Goal: Transaction & Acquisition: Purchase product/service

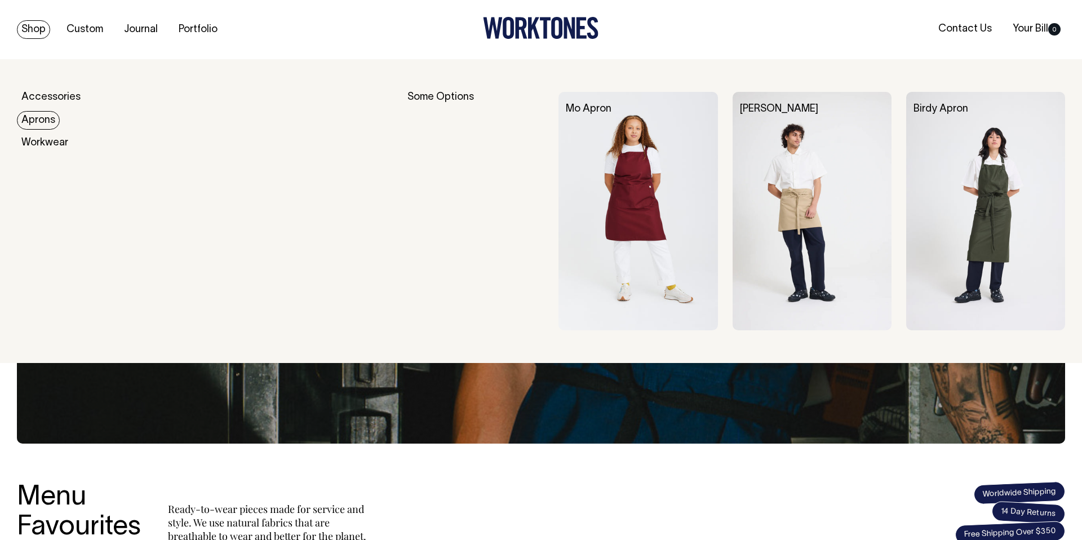
click at [46, 120] on link "Aprons" at bounding box center [38, 120] width 43 height 19
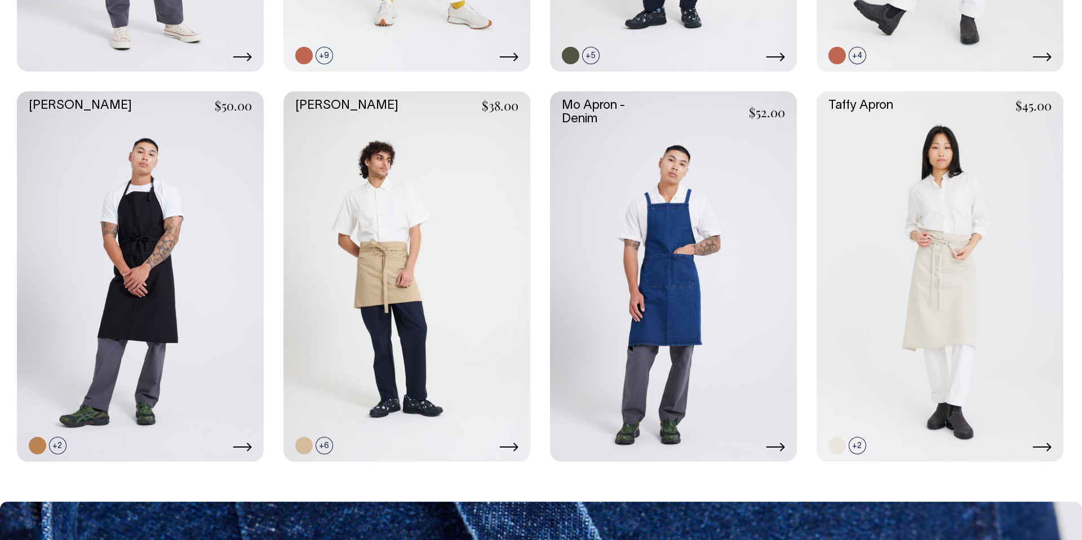
click at [638, 231] on link at bounding box center [673, 276] width 247 height 370
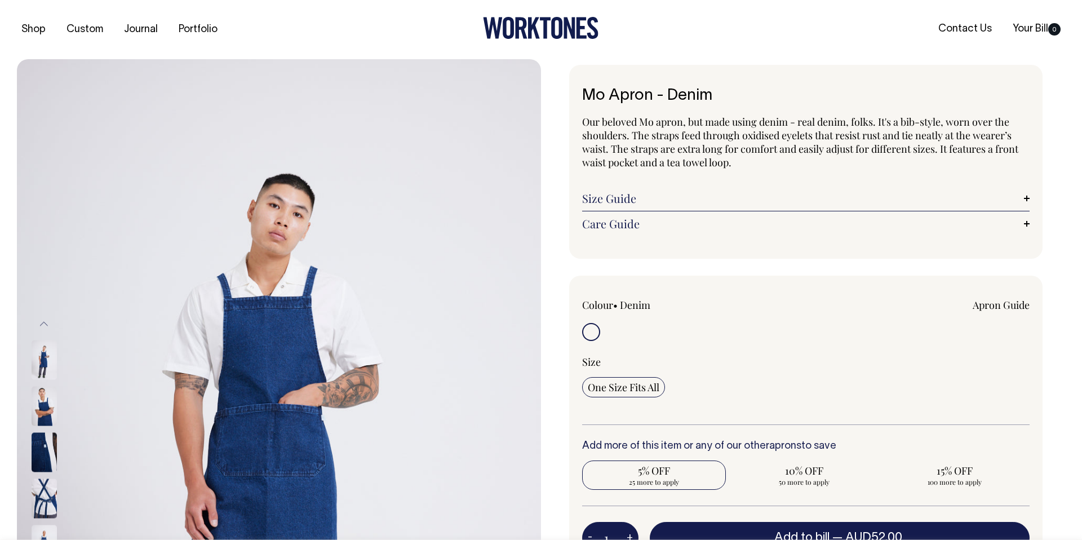
click at [659, 469] on span "5% OFF" at bounding box center [654, 471] width 132 height 14
click at [659, 469] on input "5% OFF 25 more to apply" at bounding box center [654, 475] width 144 height 29
radio input "true"
type input "25"
radio input "true"
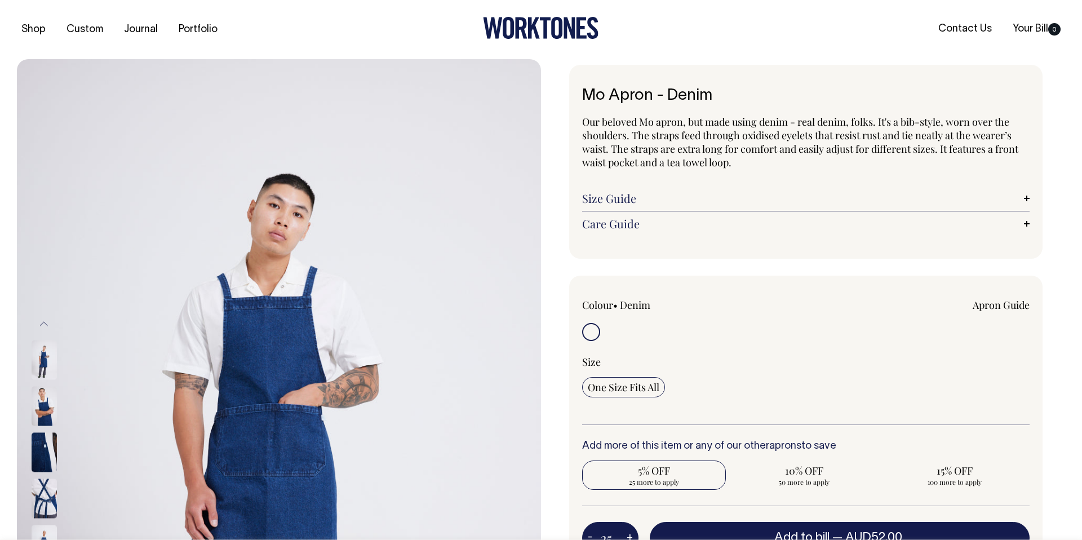
select select
type input "25"
click at [709, 201] on link "Size Guide" at bounding box center [806, 199] width 448 height 14
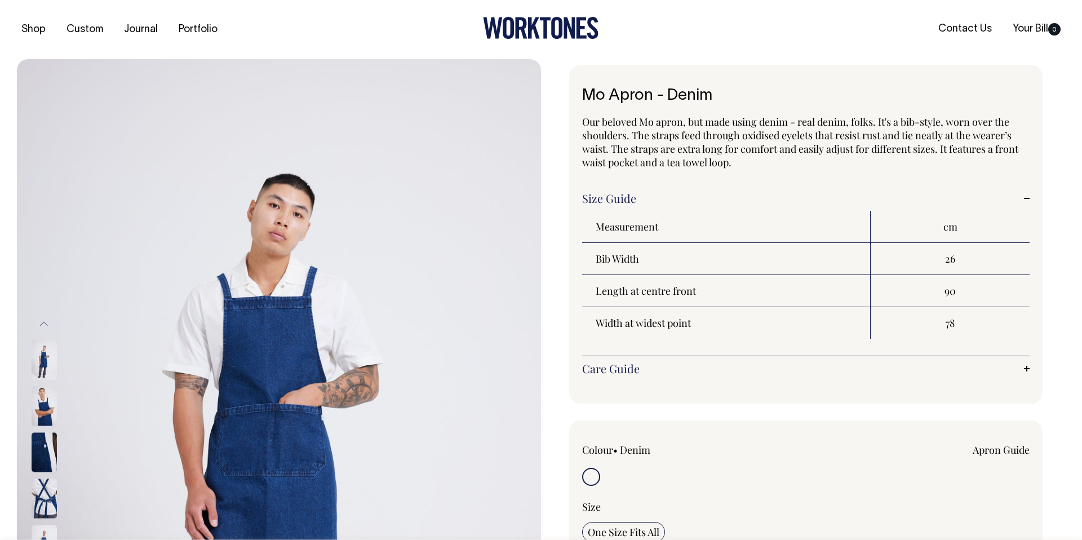
click at [1020, 196] on link "Size Guide" at bounding box center [806, 199] width 448 height 14
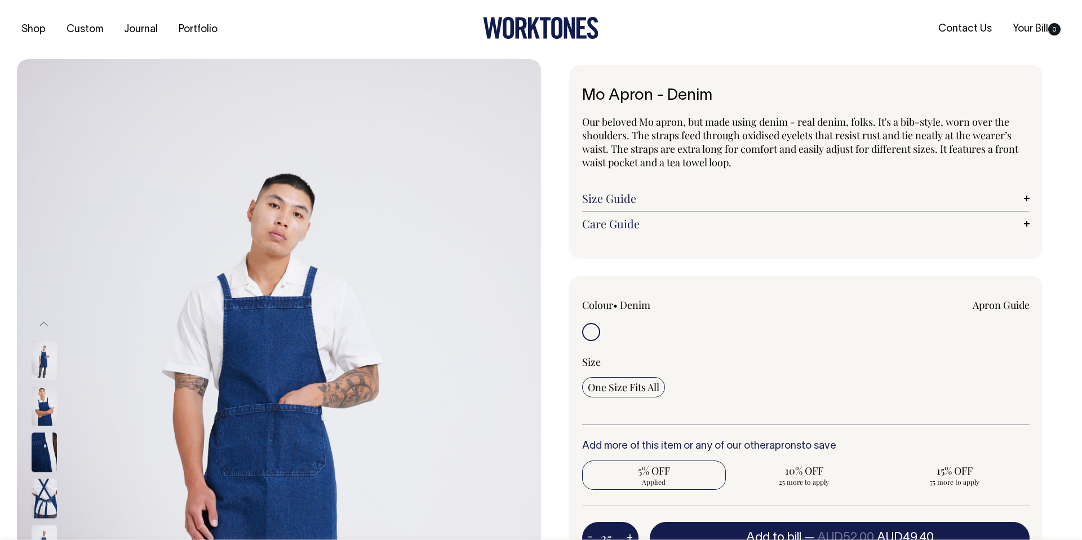
click at [1027, 224] on link "Care Guide" at bounding box center [806, 224] width 448 height 14
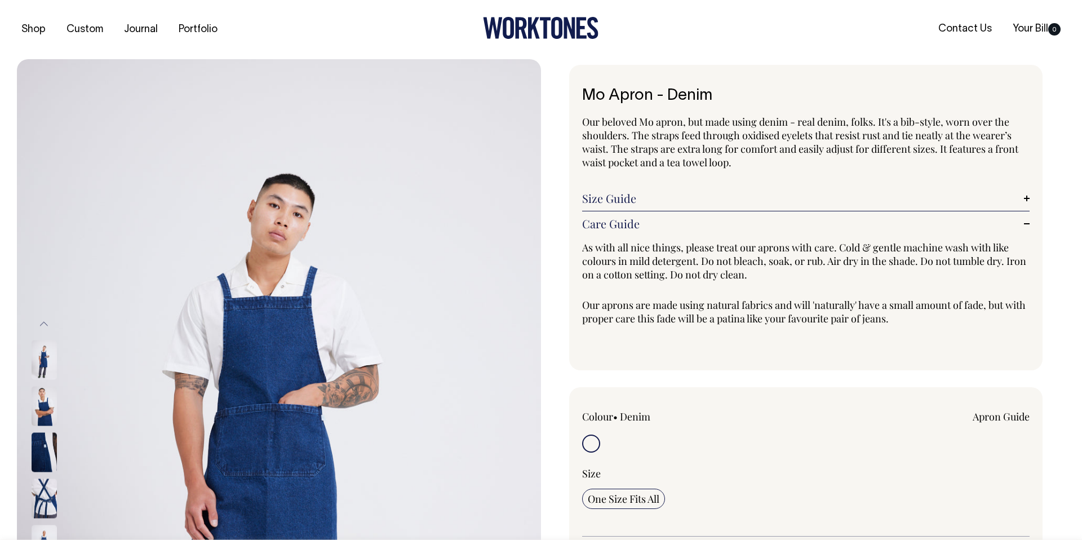
click at [1026, 227] on link "Care Guide" at bounding box center [806, 224] width 448 height 14
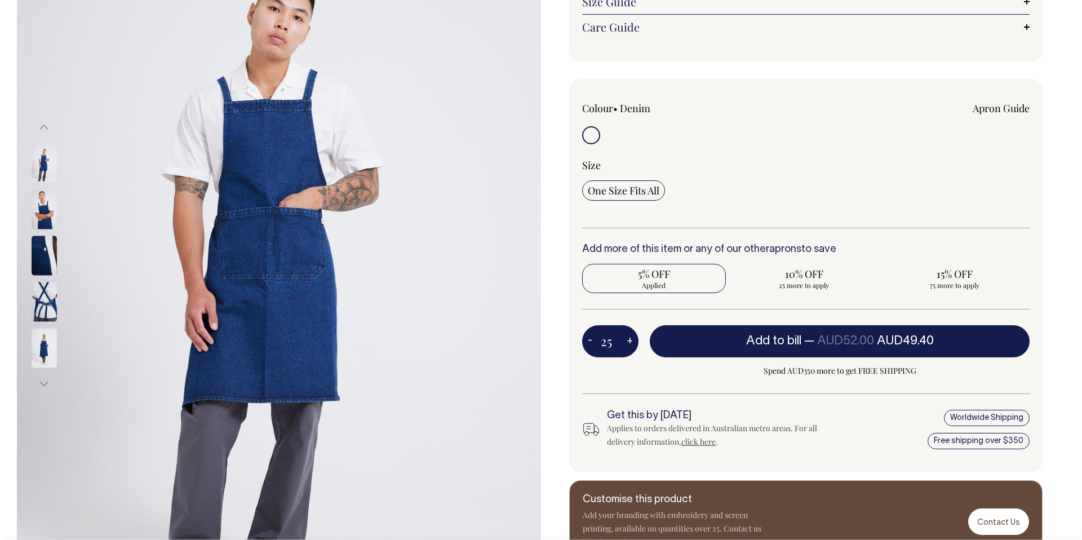
scroll to position [197, 0]
click at [591, 137] on input "radio" at bounding box center [591, 135] width 18 height 18
